Goal: Task Accomplishment & Management: Manage account settings

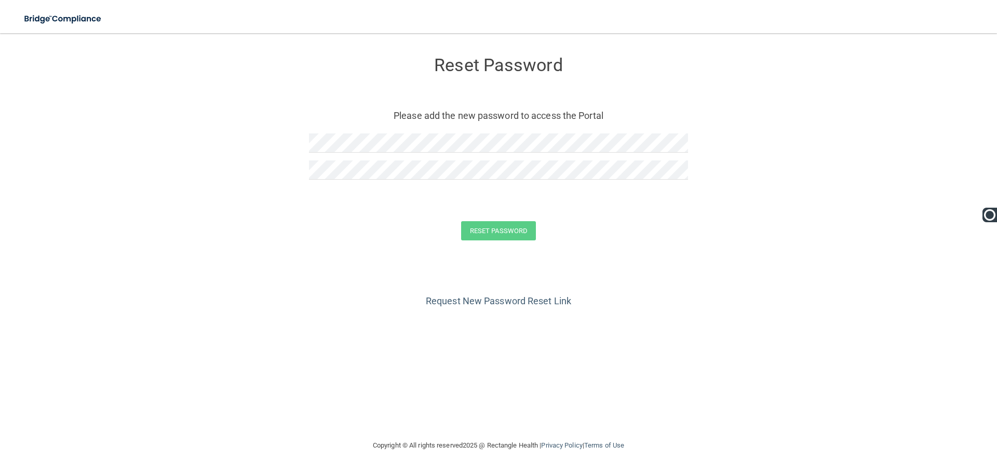
click at [533, 157] on div at bounding box center [498, 146] width 379 height 27
click at [515, 225] on button "Reset Password" at bounding box center [498, 230] width 75 height 19
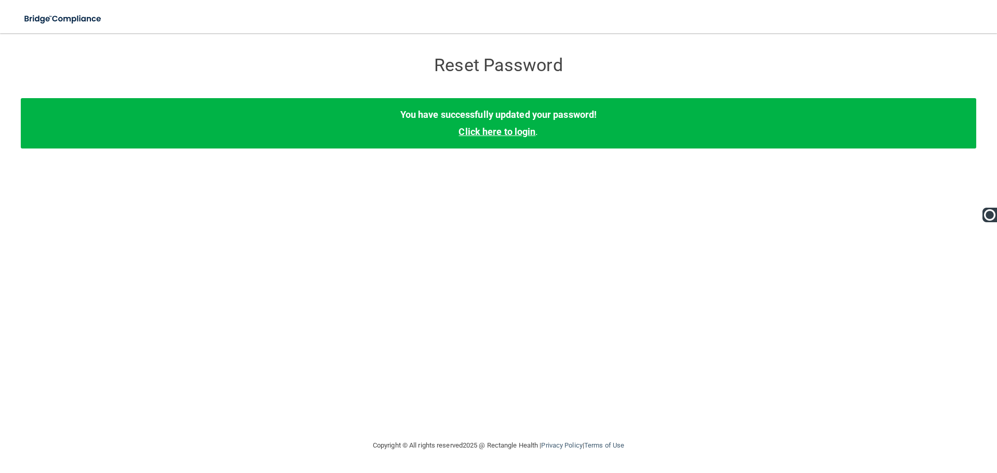
click at [513, 132] on link "Click here to login" at bounding box center [497, 131] width 77 height 11
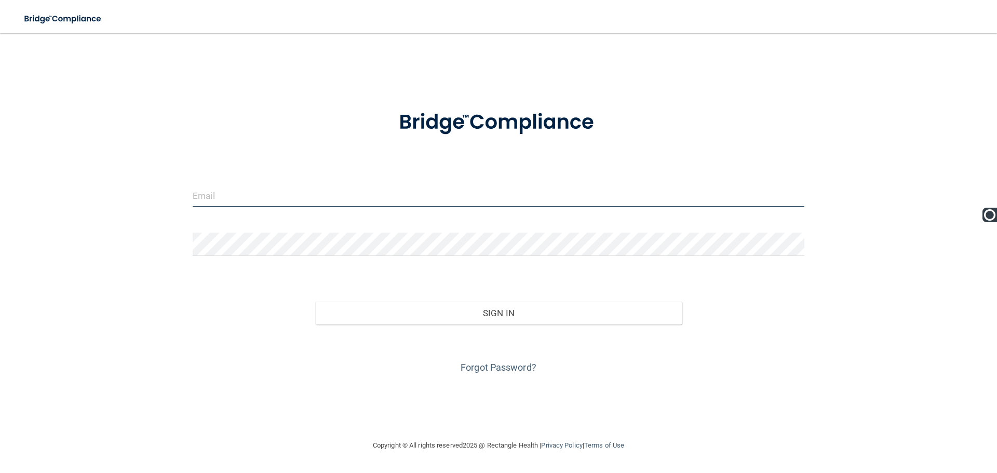
click at [325, 192] on input "email" at bounding box center [499, 195] width 612 height 23
click at [481, 191] on input "email" at bounding box center [499, 195] width 612 height 23
type input "[PERSON_NAME][EMAIL_ADDRESS][DOMAIN_NAME]"
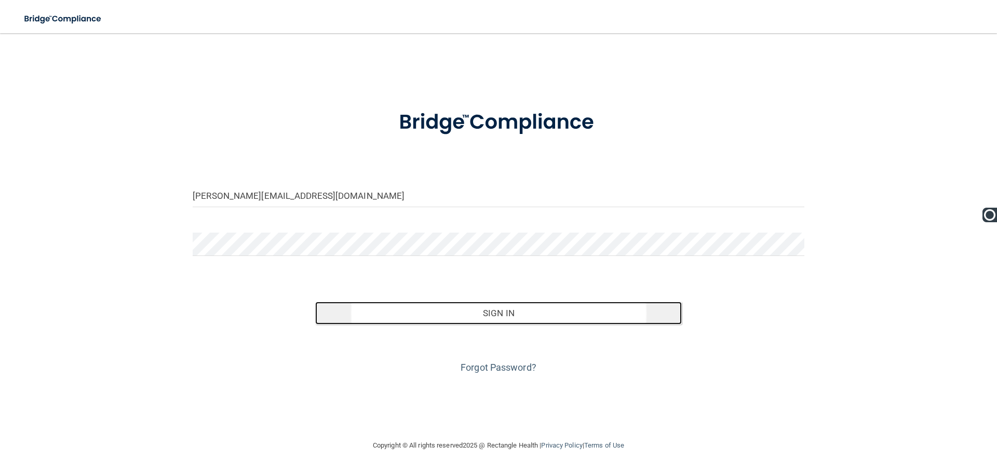
click at [514, 303] on button "Sign In" at bounding box center [498, 313] width 367 height 23
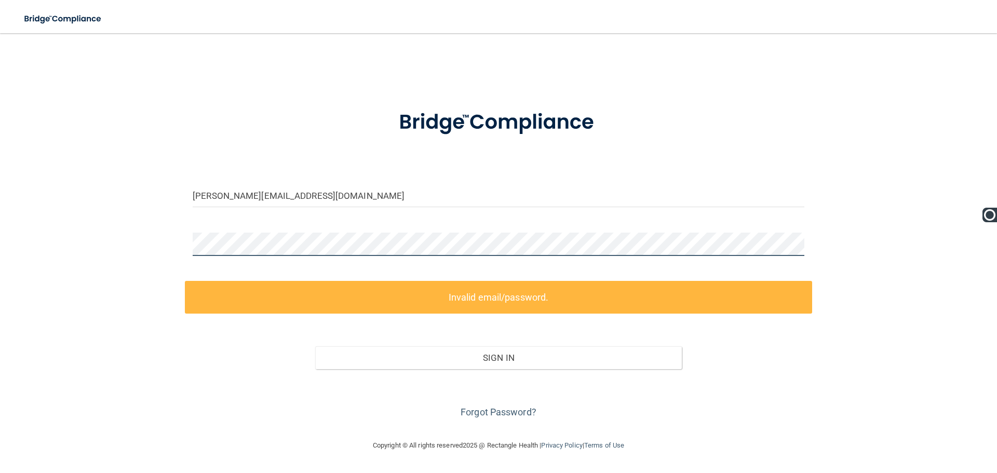
click at [0, 249] on main "[PERSON_NAME][EMAIL_ADDRESS][DOMAIN_NAME] Invalid email/password. You don't hav…" at bounding box center [498, 253] width 997 height 440
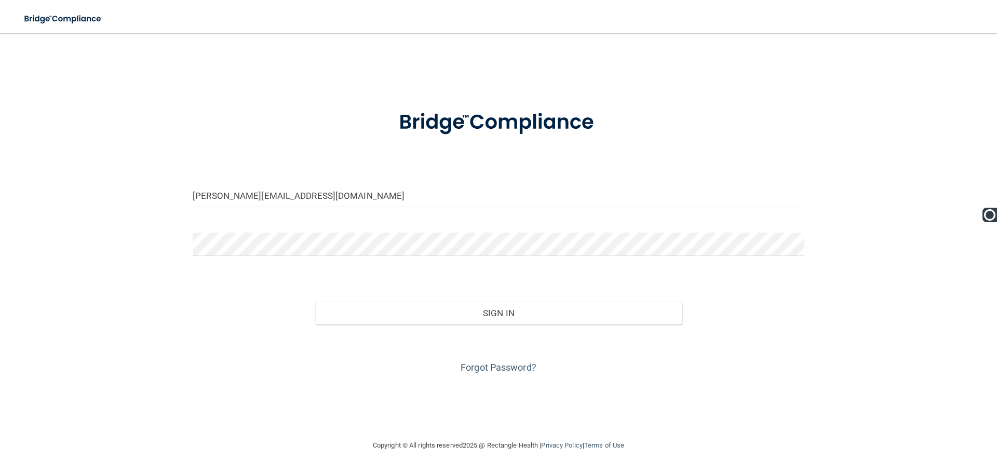
click at [500, 329] on div "Forgot Password?" at bounding box center [498, 351] width 627 height 52
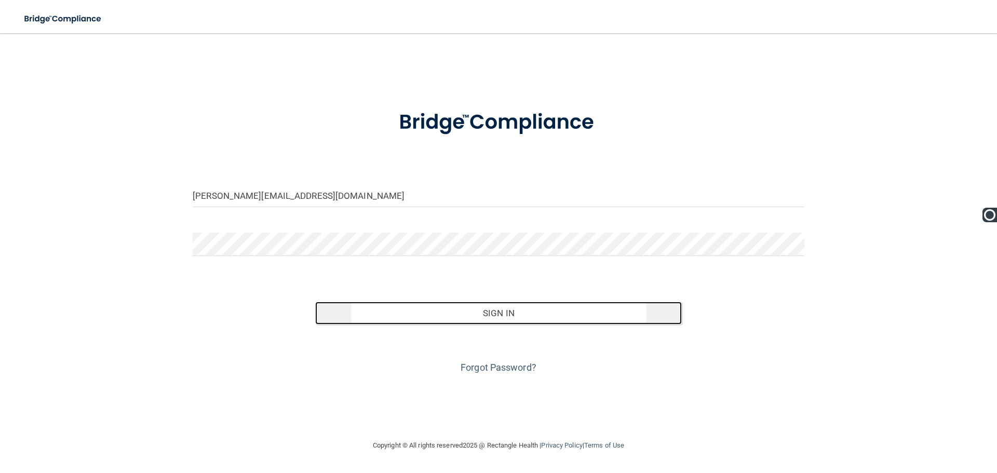
click at [510, 312] on button "Sign In" at bounding box center [498, 313] width 367 height 23
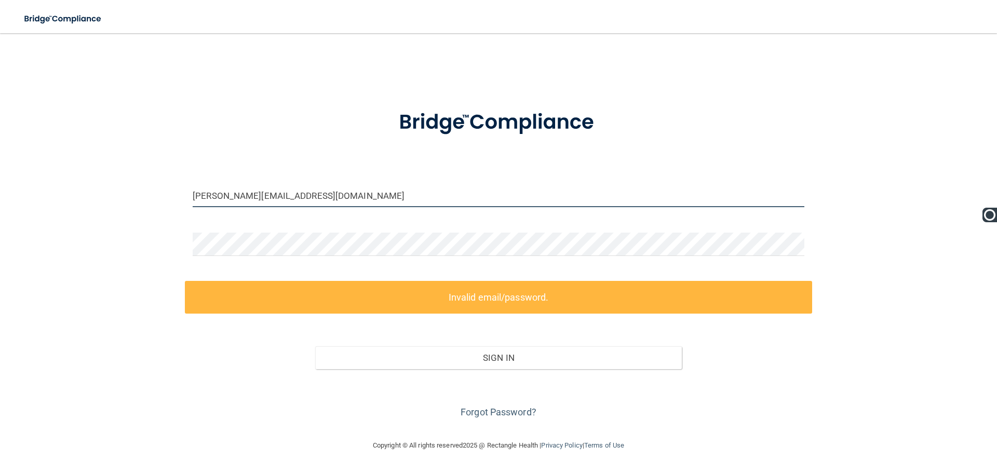
click at [377, 199] on input "[PERSON_NAME][EMAIL_ADDRESS][DOMAIN_NAME]" at bounding box center [499, 195] width 612 height 23
click at [809, 116] on div at bounding box center [498, 123] width 627 height 54
click at [817, 106] on div "[PERSON_NAME][EMAIL_ADDRESS][DOMAIN_NAME] Invalid email/password. You don't hav…" at bounding box center [499, 236] width 956 height 385
click at [808, 77] on div "[PERSON_NAME][EMAIL_ADDRESS][DOMAIN_NAME] Invalid email/password. You don't hav…" at bounding box center [499, 236] width 956 height 385
click at [775, 190] on input "[PERSON_NAME][EMAIL_ADDRESS][DOMAIN_NAME]" at bounding box center [499, 195] width 612 height 23
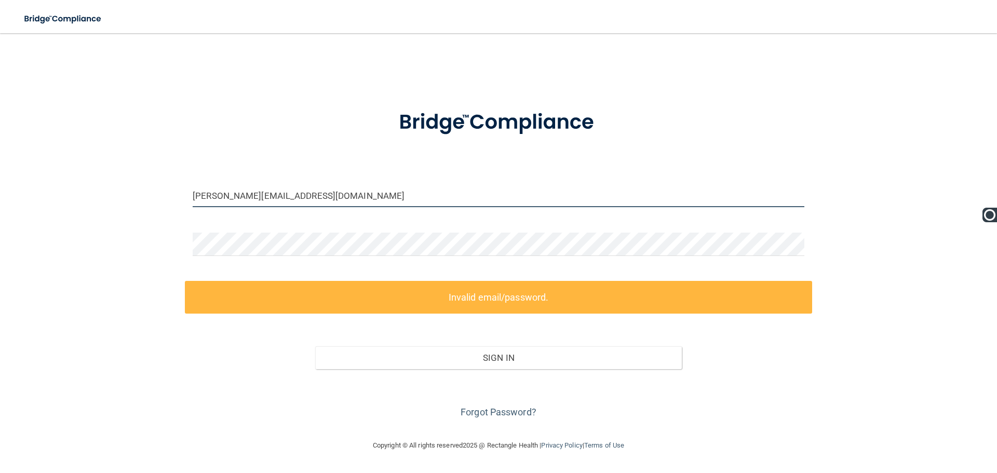
click at [495, 199] on input "[PERSON_NAME][EMAIL_ADDRESS][DOMAIN_NAME]" at bounding box center [499, 195] width 612 height 23
click at [209, 195] on input "[PERSON_NAME][EMAIL_ADDRESS][DOMAIN_NAME]" at bounding box center [499, 195] width 612 height 23
click at [228, 200] on input "[PERSON_NAME][EMAIL_ADDRESS][DOMAIN_NAME]" at bounding box center [499, 195] width 612 height 23
click at [303, 199] on input "[PERSON_NAME][EMAIL_ADDRESS][DOMAIN_NAME]" at bounding box center [499, 195] width 612 height 23
click at [363, 197] on input "[PERSON_NAME][EMAIL_ADDRESS][DOMAIN_NAME]" at bounding box center [499, 195] width 612 height 23
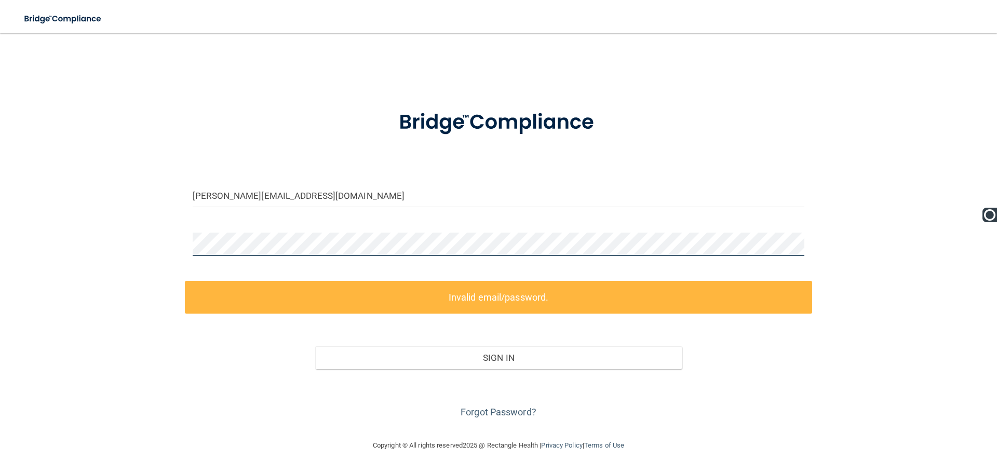
click at [14, 243] on main "[PERSON_NAME][EMAIL_ADDRESS][DOMAIN_NAME] Invalid email/password. You don't hav…" at bounding box center [498, 253] width 997 height 440
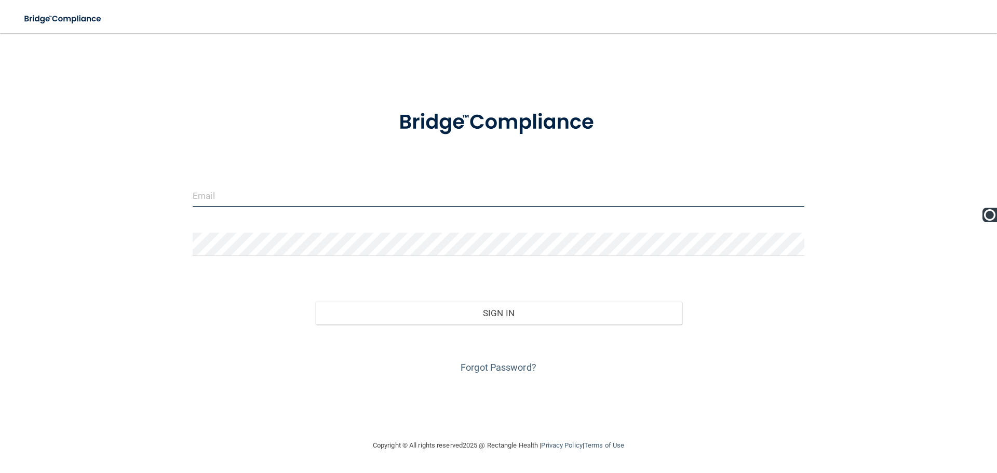
click at [481, 202] on input "email" at bounding box center [499, 195] width 612 height 23
click at [842, 197] on div "Invalid email/password. You don't have permission to access that page. Sign In …" at bounding box center [499, 236] width 956 height 385
click at [516, 187] on input "email" at bounding box center [499, 195] width 612 height 23
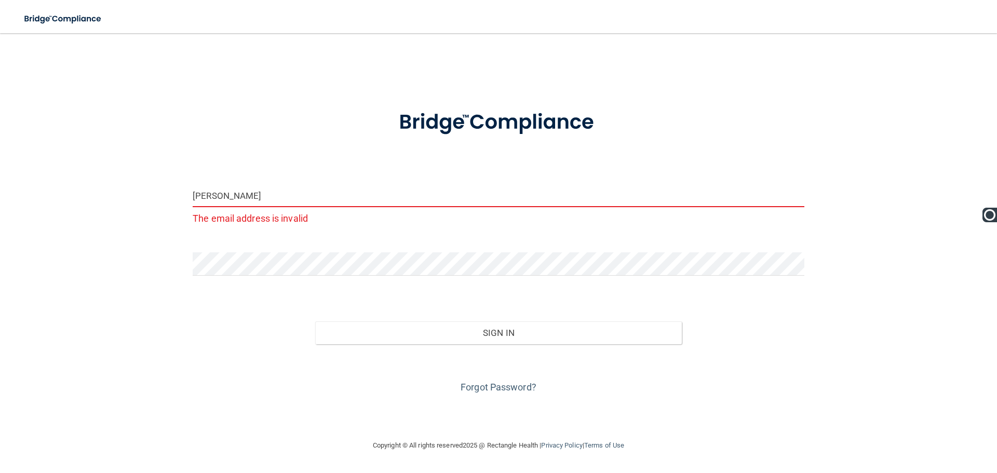
type input "[PERSON_NAME][EMAIL_ADDRESS][DOMAIN_NAME]"
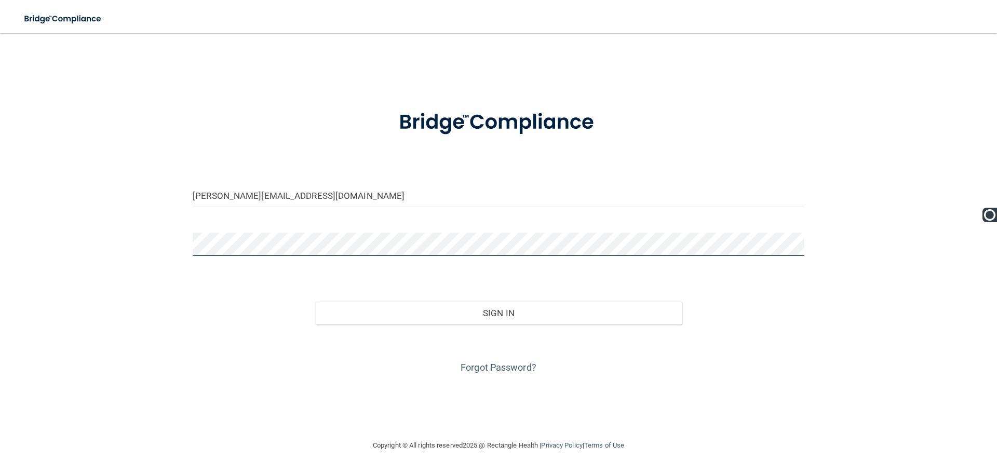
click at [315, 302] on button "Sign In" at bounding box center [498, 313] width 367 height 23
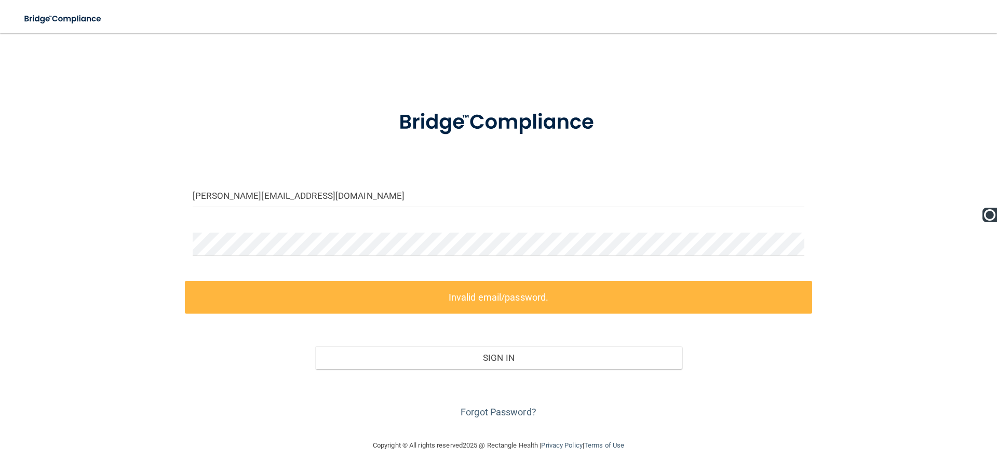
click at [575, 96] on img at bounding box center [499, 123] width 242 height 54
